Goal: Go to known website: Go to known website

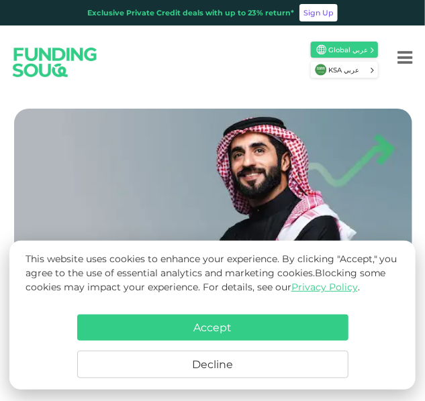
click at [152, 318] on button "Accept" at bounding box center [212, 328] width 271 height 26
